Goal: Transaction & Acquisition: Purchase product/service

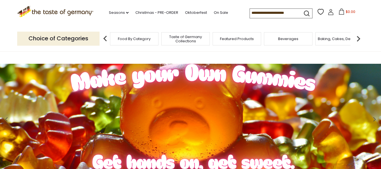
click at [266, 14] on input at bounding box center [274, 13] width 48 height 8
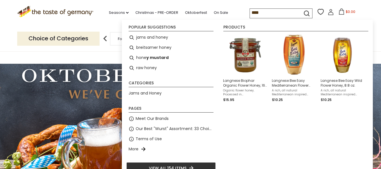
type input "*****"
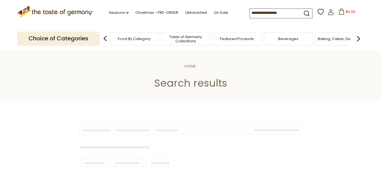
type input "*****"
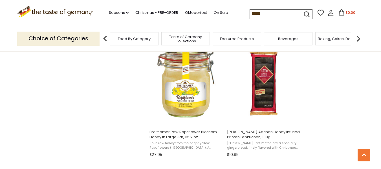
scroll to position [609, 0]
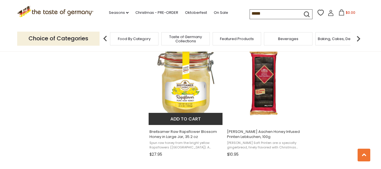
click at [167, 79] on img "Breitsamer Raw Rapsflower Blossom Honey in Large Jar, 35.2 oz" at bounding box center [186, 82] width 75 height 75
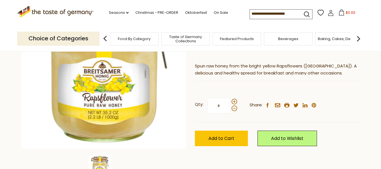
scroll to position [98, 0]
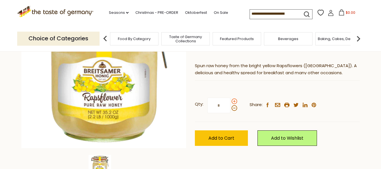
click at [234, 103] on span at bounding box center [234, 101] width 6 height 6
click at [230, 103] on input "*" at bounding box center [218, 106] width 23 height 16
click at [234, 103] on span at bounding box center [234, 101] width 6 height 6
click at [230, 103] on input "*" at bounding box center [218, 106] width 23 height 16
click at [234, 103] on span at bounding box center [234, 101] width 6 height 6
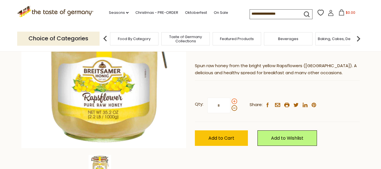
click at [230, 103] on input "*" at bounding box center [218, 106] width 23 height 16
type input "*"
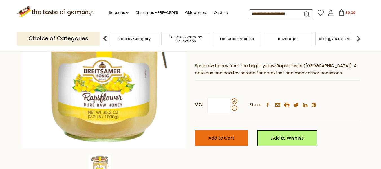
type input "*"
click at [226, 139] on span "Add to Cart" at bounding box center [221, 138] width 26 height 6
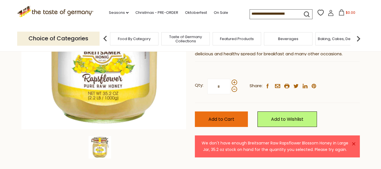
scroll to position [117, 0]
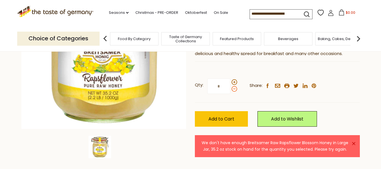
click at [235, 88] on span at bounding box center [234, 89] width 6 height 6
click at [230, 88] on input "*" at bounding box center [218, 86] width 23 height 16
click at [234, 80] on span at bounding box center [234, 82] width 6 height 6
click at [230, 80] on input "*" at bounding box center [218, 86] width 23 height 16
click at [234, 80] on span at bounding box center [234, 82] width 6 height 6
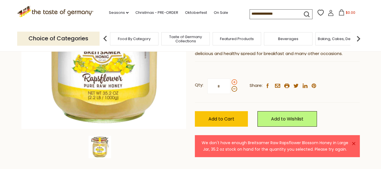
click at [230, 80] on input "*" at bounding box center [218, 86] width 23 height 16
click at [234, 80] on span at bounding box center [234, 82] width 6 height 6
click at [230, 80] on input "*" at bounding box center [218, 86] width 23 height 16
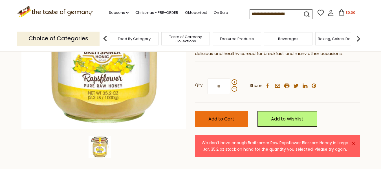
click at [226, 117] on span "Add to Cart" at bounding box center [221, 119] width 26 height 6
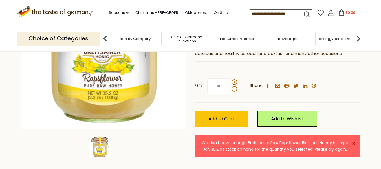
drag, startPoint x: 221, startPoint y: 88, endPoint x: 204, endPoint y: 89, distance: 17.2
click at [204, 89] on label "Qty: **" at bounding box center [216, 86] width 42 height 16
click at [207, 89] on input "**" at bounding box center [218, 86] width 23 height 16
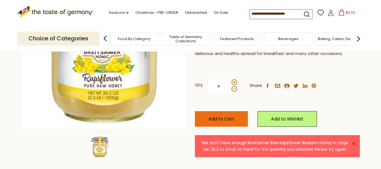
click at [235, 118] on button "Add to Cart" at bounding box center [221, 119] width 53 height 16
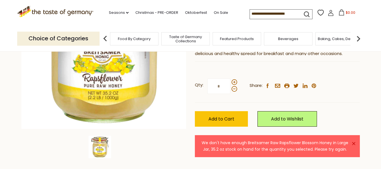
drag, startPoint x: 221, startPoint y: 86, endPoint x: 203, endPoint y: 87, distance: 18.7
click at [203, 87] on label "Qty: *" at bounding box center [216, 86] width 42 height 16
click at [207, 87] on input "*" at bounding box center [218, 86] width 23 height 16
type input "*"
click at [195, 111] on button "Add to Cart" at bounding box center [221, 119] width 53 height 16
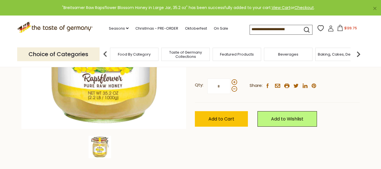
click at [348, 29] on span "$139.75" at bounding box center [350, 28] width 13 height 5
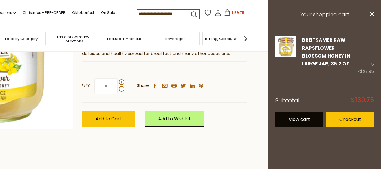
click at [301, 120] on link "View cart" at bounding box center [299, 120] width 48 height 16
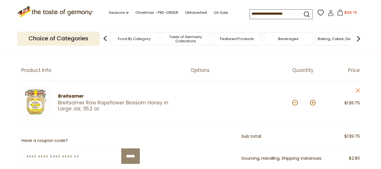
scroll to position [43, 0]
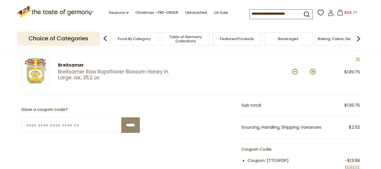
scroll to position [73, 0]
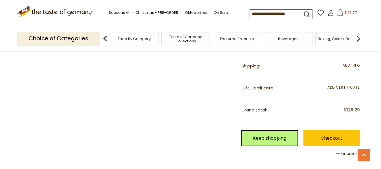
scroll to position [196, 0]
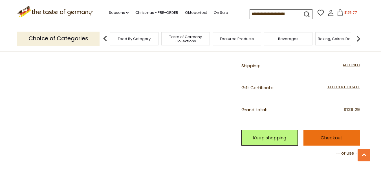
click at [329, 142] on link "Checkout" at bounding box center [331, 138] width 56 height 16
